Goal: Entertainment & Leisure: Consume media (video, audio)

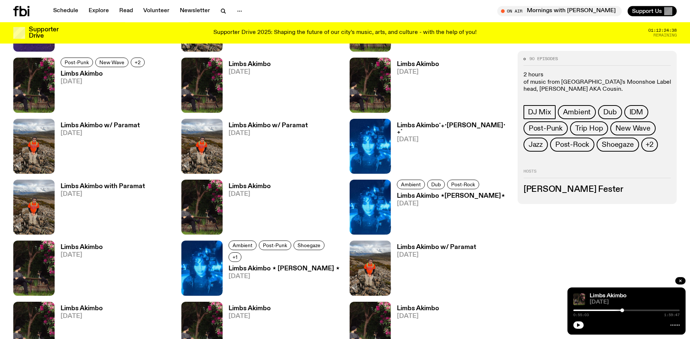
scroll to position [710, 0]
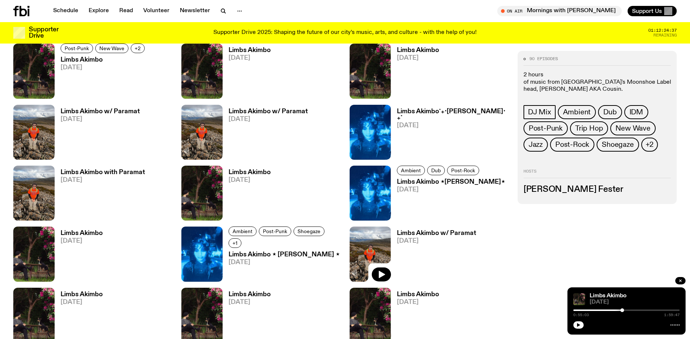
click at [378, 244] on img at bounding box center [370, 254] width 41 height 55
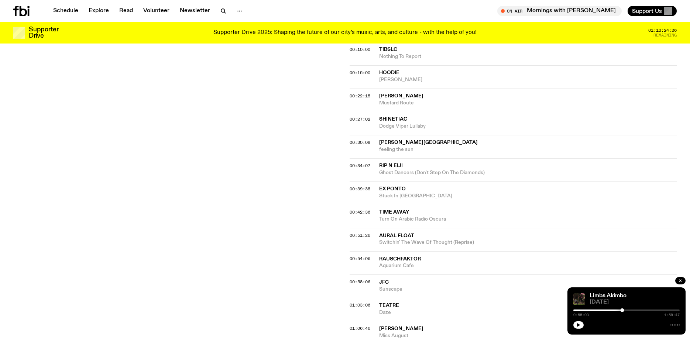
scroll to position [297, 0]
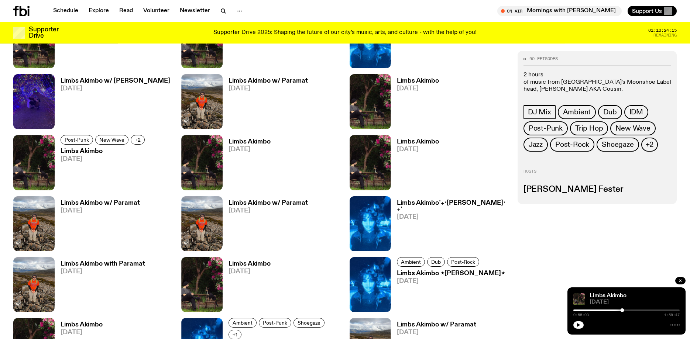
scroll to position [596, 0]
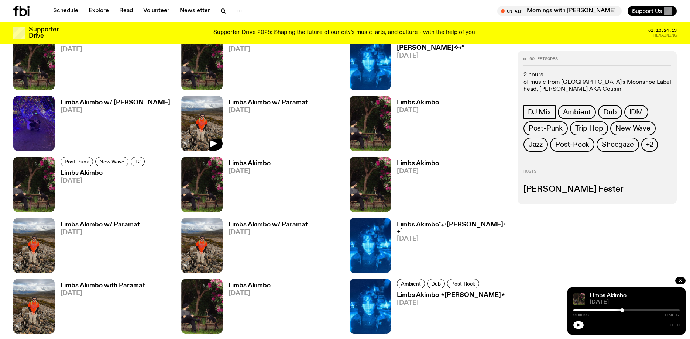
click at [208, 109] on img at bounding box center [201, 123] width 41 height 55
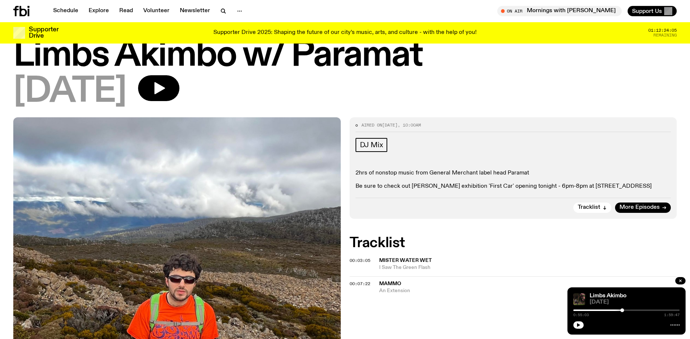
scroll to position [38, 0]
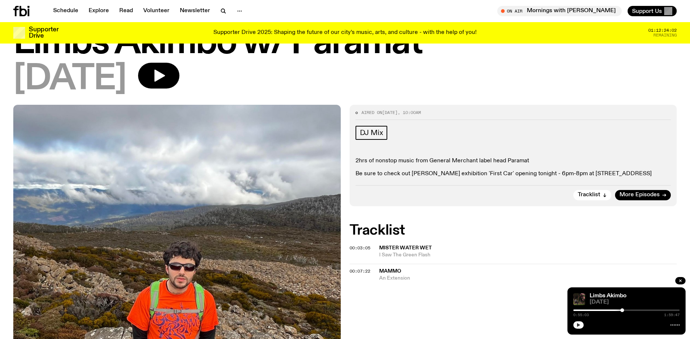
click at [575, 323] on button "button" at bounding box center [578, 325] width 10 height 7
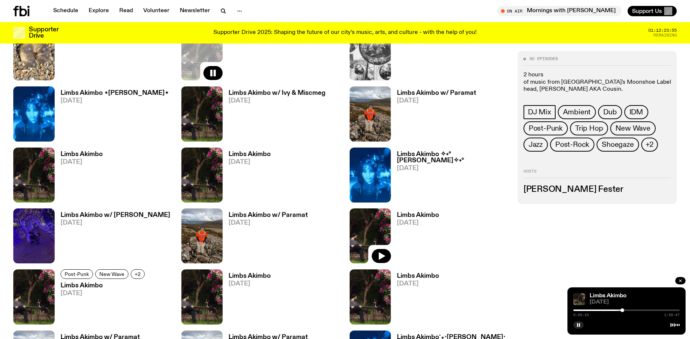
scroll to position [408, 0]
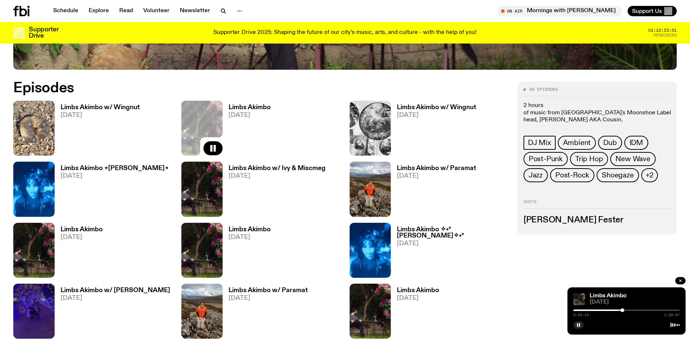
click at [629, 311] on div at bounding box center [626, 310] width 106 height 1
click at [635, 311] on div at bounding box center [626, 310] width 106 height 1
click at [362, 176] on img at bounding box center [370, 189] width 41 height 55
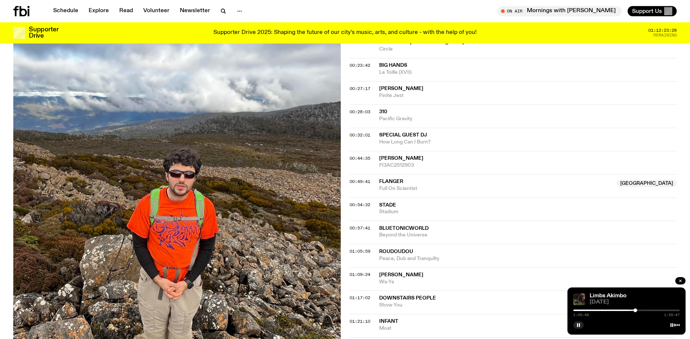
scroll to position [301, 0]
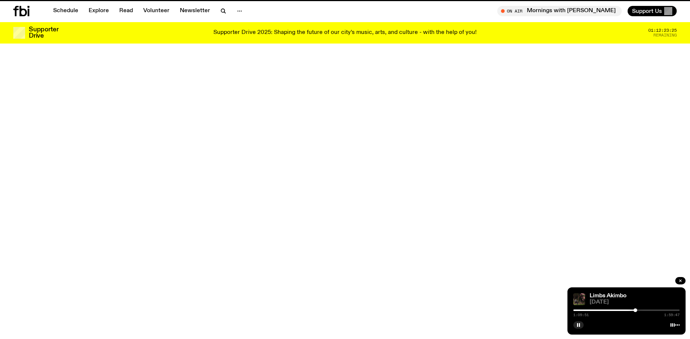
scroll to position [408, 0]
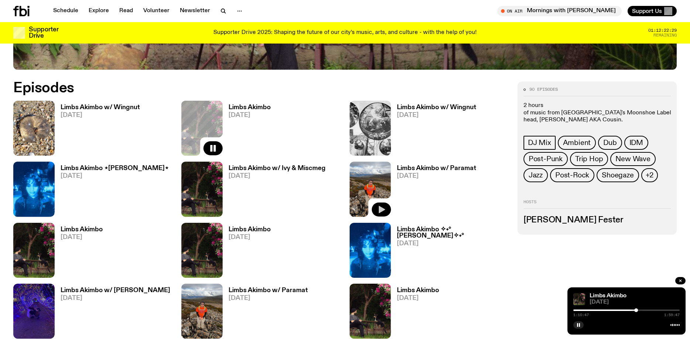
click at [382, 209] on icon "button" at bounding box center [382, 209] width 6 height 7
